Goal: Information Seeking & Learning: Learn about a topic

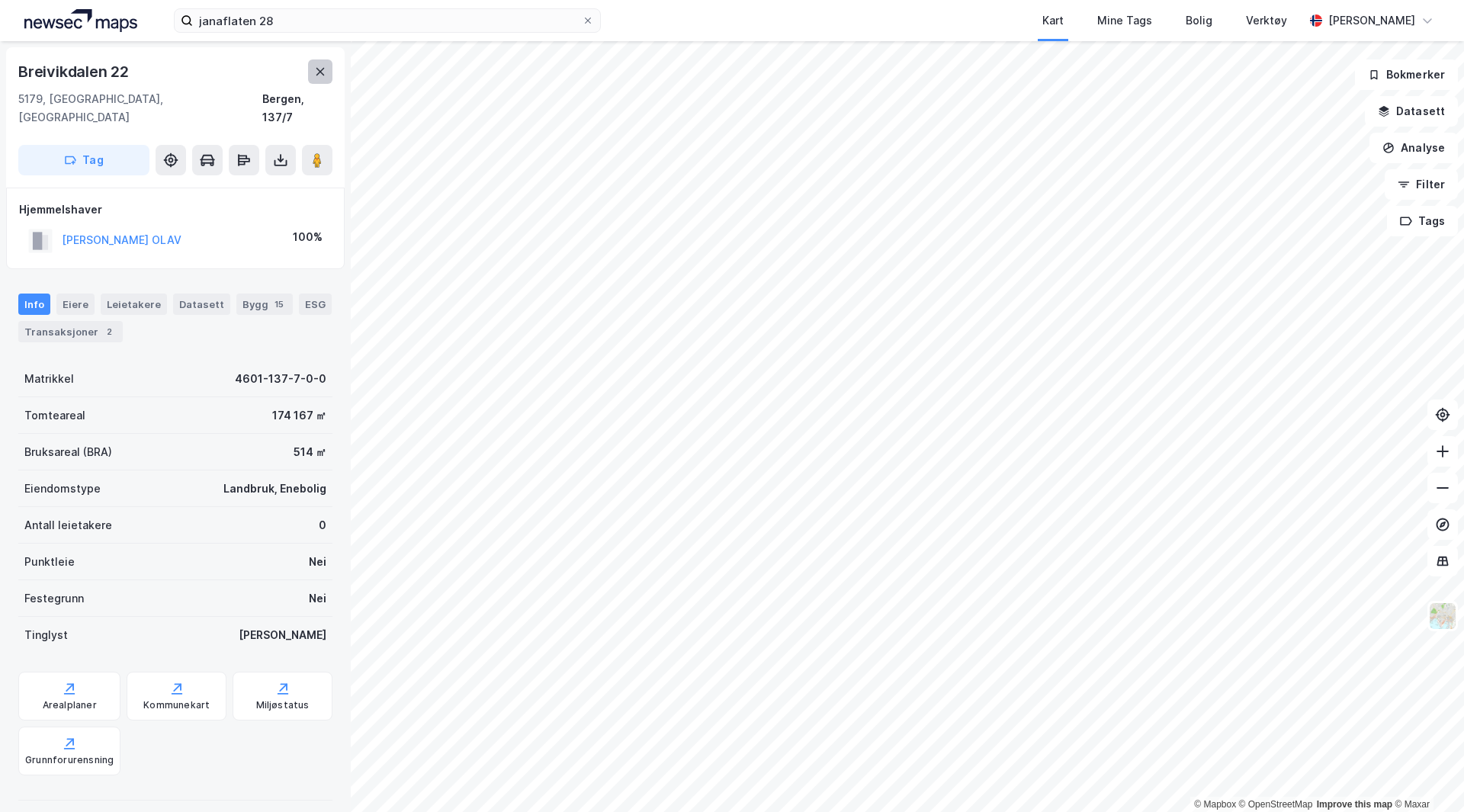
click at [317, 70] on icon at bounding box center [320, 72] width 12 height 12
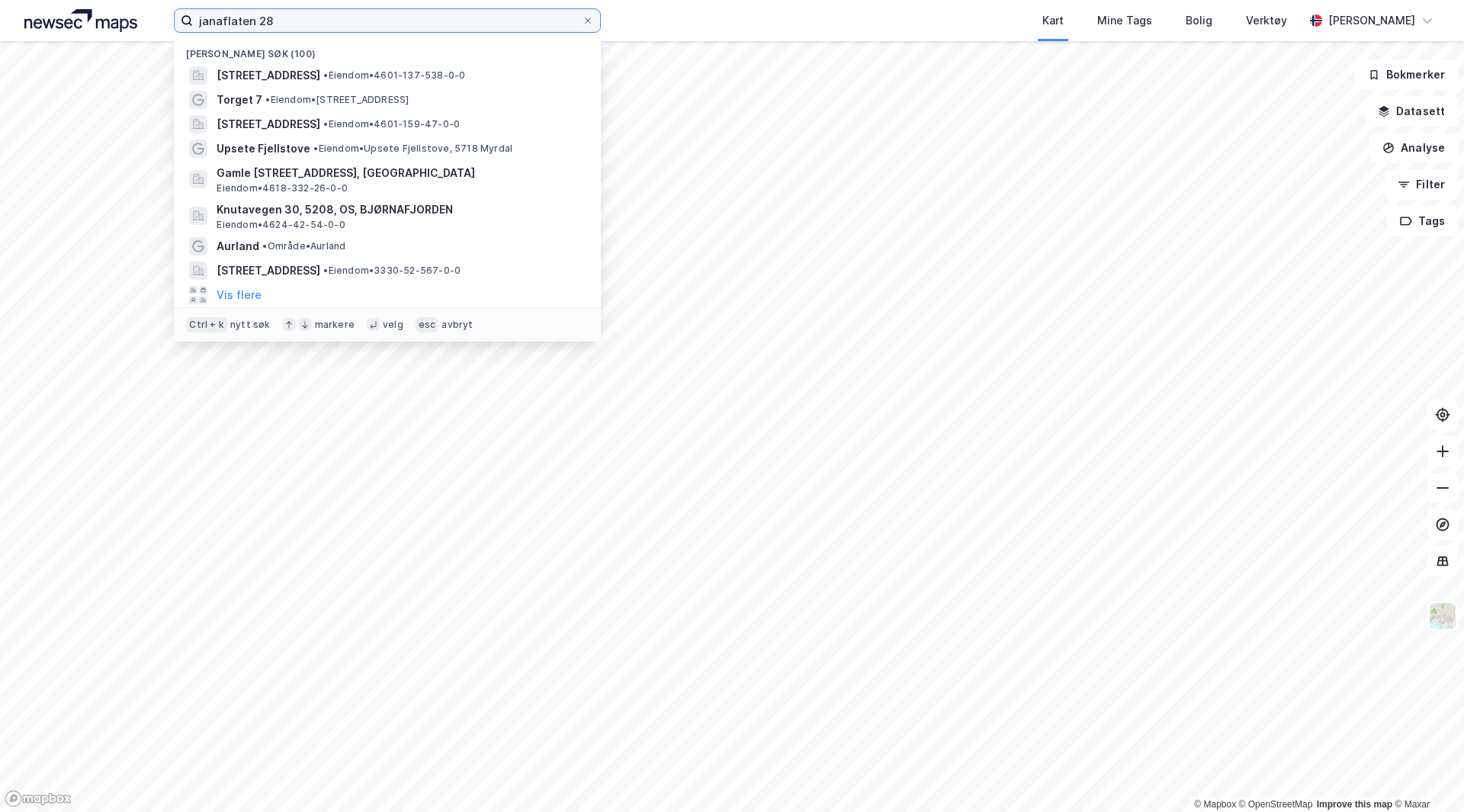
click at [400, 28] on input "janaflaten 28" at bounding box center [387, 20] width 389 height 23
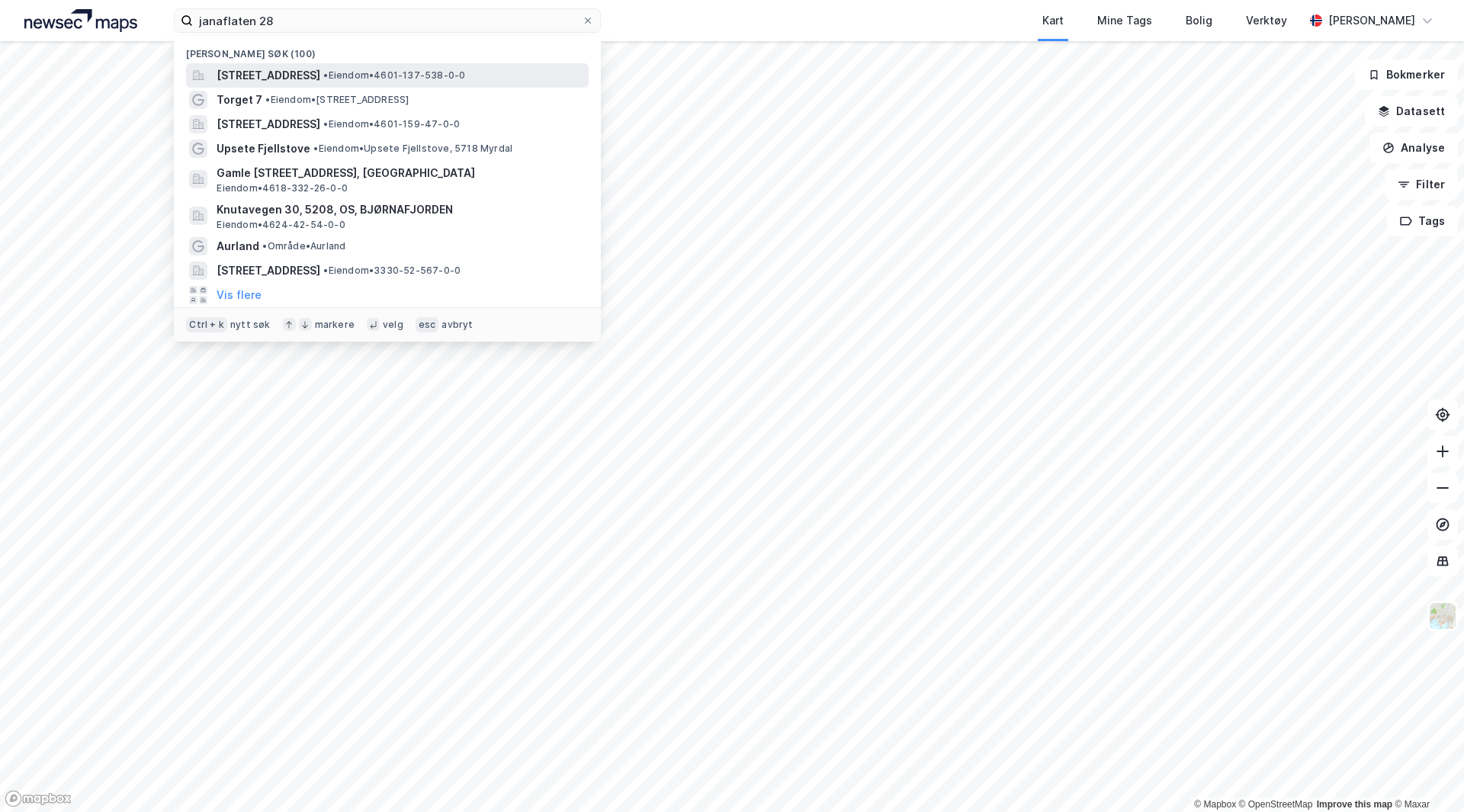
click at [315, 78] on span "Janaflaten 28, 5179, GODVIK, BERGEN" at bounding box center [269, 75] width 104 height 19
